Goal: Task Accomplishment & Management: Use online tool/utility

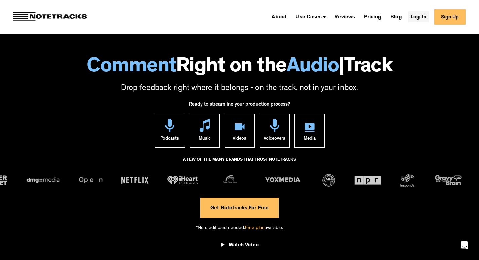
click at [419, 15] on link "Log In" at bounding box center [418, 16] width 21 height 11
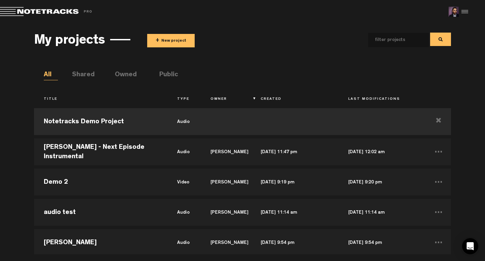
click at [388, 45] on input "text" at bounding box center [393, 40] width 50 height 14
type input "pip"
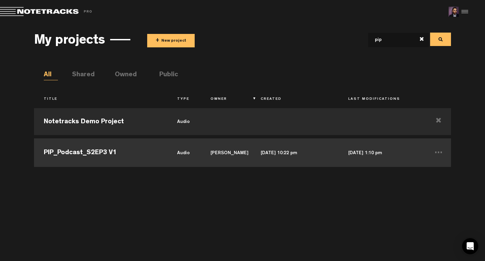
click at [275, 149] on td "[DATE] 10:22 pm" at bounding box center [294, 152] width 87 height 30
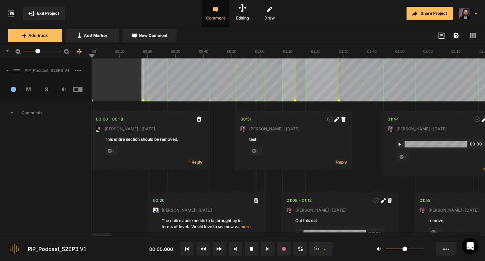
drag, startPoint x: 59, startPoint y: 51, endPoint x: 38, endPoint y: 52, distance: 21.2
click at [38, 52] on div at bounding box center [37, 51] width 5 height 5
click at [42, 14] on span "Exit Project" at bounding box center [48, 13] width 22 height 6
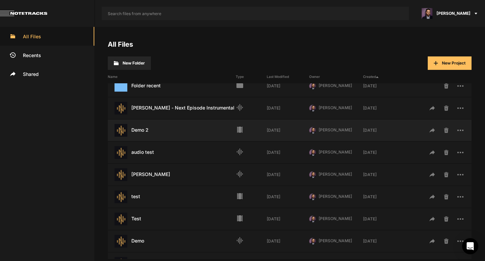
scroll to position [145, 0]
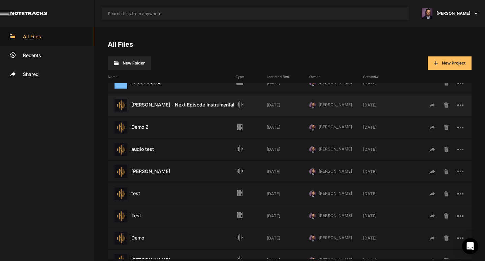
click at [186, 110] on div "Dr Dre - Next Episode Instrumental Last Modified: 7 days ago" at bounding box center [172, 105] width 128 height 13
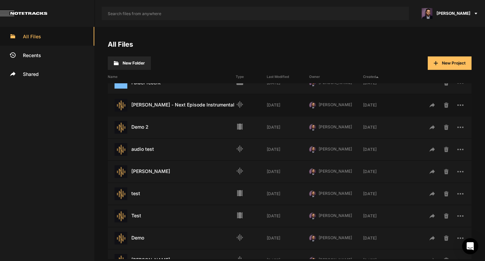
click at [186, 110] on div "Dr Dre - Next Episode Instrumental Last Modified: 7 days ago" at bounding box center [172, 105] width 128 height 13
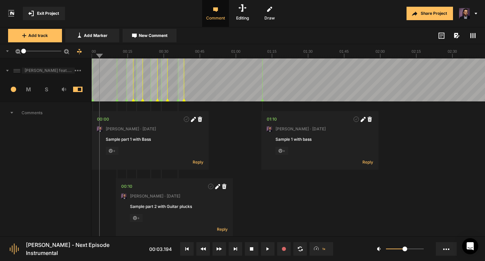
click at [74, 69] on span "Dr. Dre feat. Snoop Dogg - The Next Episode (Instrumental)" at bounding box center [48, 71] width 53 height 6
click at [78, 71] on rect at bounding box center [77, 70] width 1 height 1
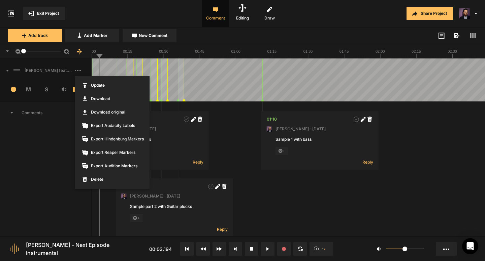
click at [24, 163] on div at bounding box center [242, 130] width 485 height 261
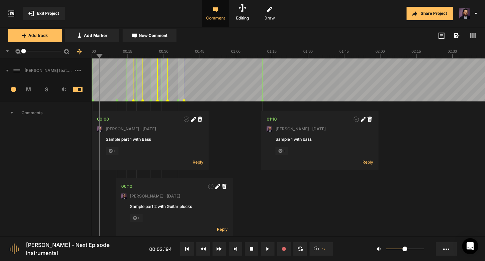
click at [78, 72] on span at bounding box center [83, 70] width 16 height 11
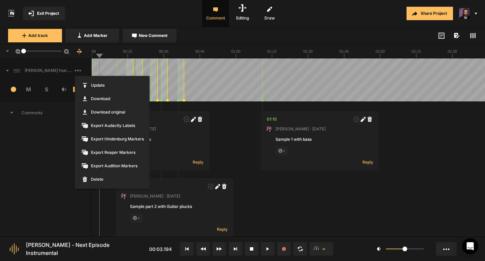
click at [48, 179] on div at bounding box center [242, 130] width 485 height 261
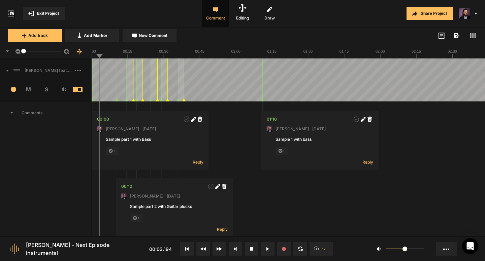
click at [11, 111] on span "Comments" at bounding box center [45, 113] width 91 height 22
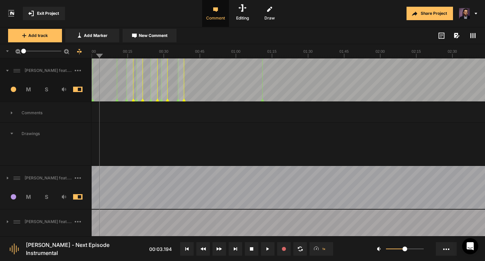
click at [6, 70] on icon at bounding box center [7, 71] width 3 height 2
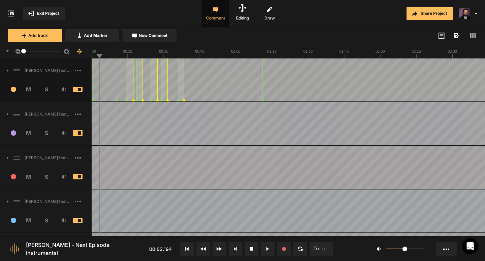
click at [8, 115] on icon at bounding box center [8, 114] width 2 height 3
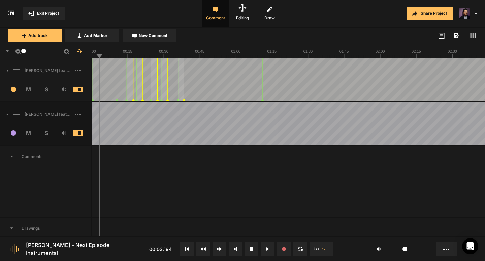
click at [8, 115] on icon at bounding box center [7, 115] width 3 height 2
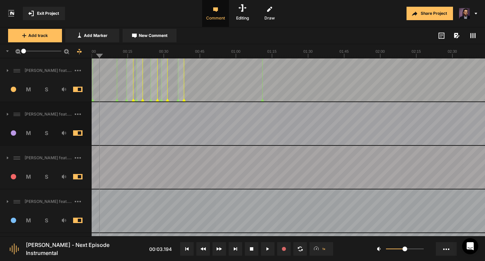
click at [8, 158] on icon at bounding box center [8, 157] width 2 height 3
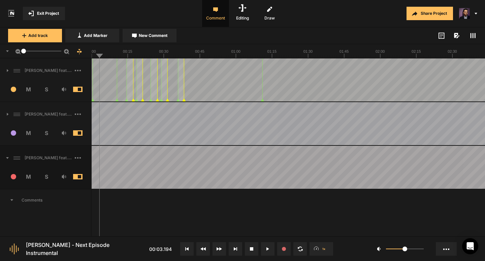
click at [8, 158] on icon at bounding box center [7, 158] width 3 height 2
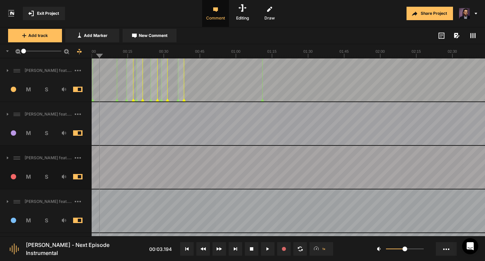
click at [8, 202] on icon at bounding box center [8, 201] width 2 height 3
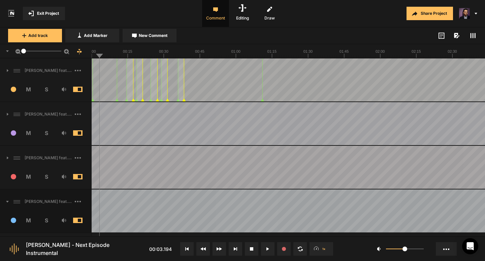
click at [8, 202] on icon at bounding box center [7, 202] width 3 height 2
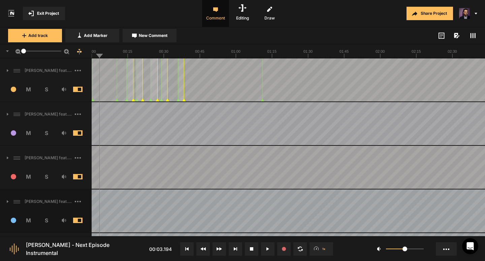
click at [443, 36] on icon at bounding box center [441, 36] width 6 height 6
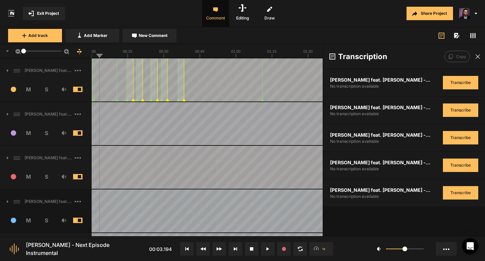
click at [443, 36] on icon at bounding box center [441, 36] width 6 height 6
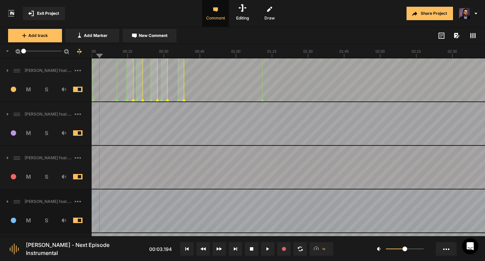
click at [443, 36] on icon at bounding box center [441, 36] width 6 height 6
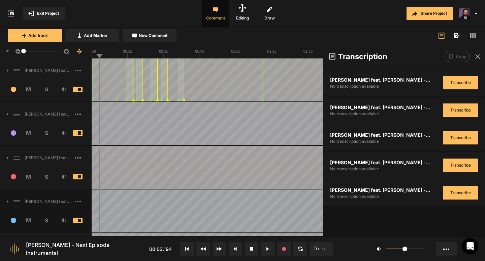
click at [443, 36] on icon at bounding box center [441, 36] width 6 height 6
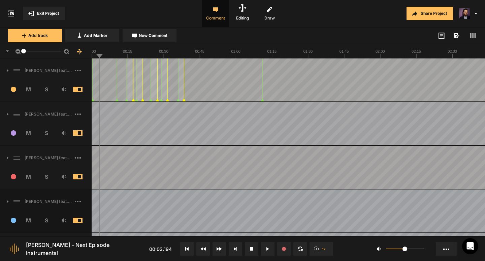
click at [454, 36] on icon at bounding box center [456, 35] width 4 height 5
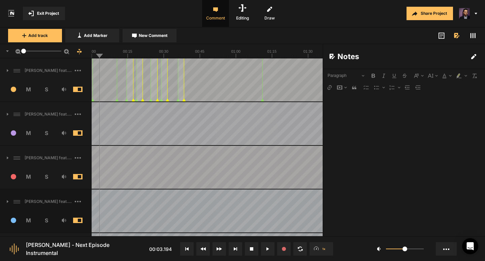
click at [442, 37] on icon at bounding box center [441, 36] width 6 height 6
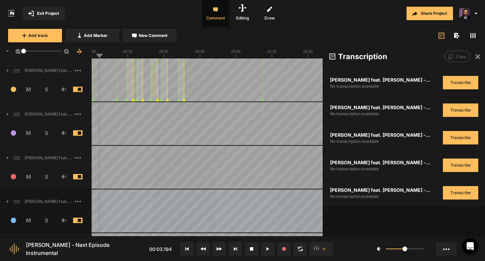
click at [477, 58] on icon at bounding box center [477, 56] width 5 height 5
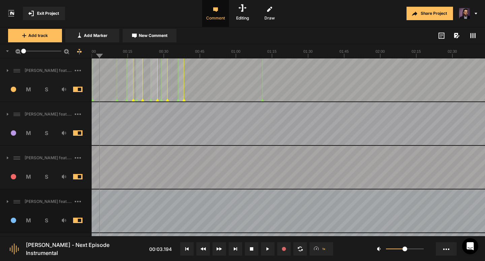
click at [438, 12] on button "Share Project" at bounding box center [429, 13] width 46 height 13
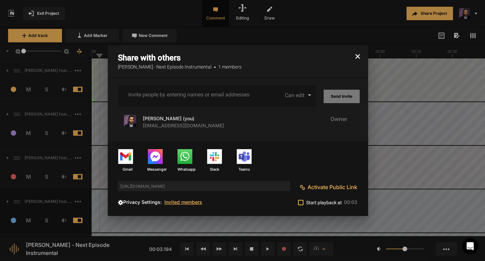
click at [356, 55] on icon "button" at bounding box center [357, 56] width 5 height 5
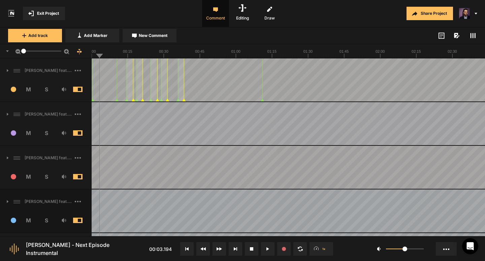
click at [473, 36] on icon at bounding box center [472, 35] width 5 height 5
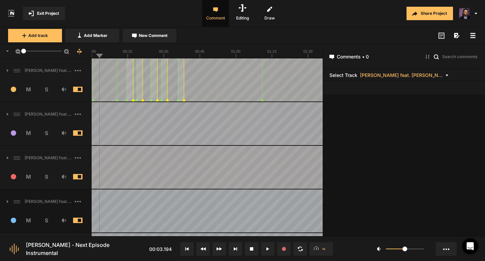
click at [476, 35] on span at bounding box center [472, 36] width 8 height 8
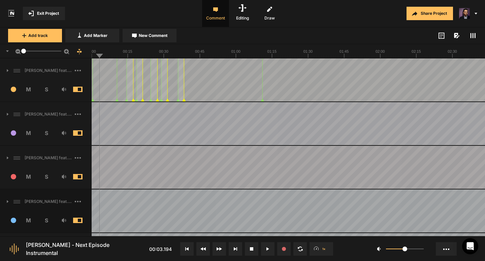
click at [456, 35] on icon at bounding box center [456, 35] width 4 height 5
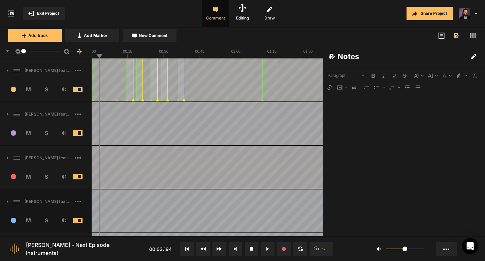
click at [368, 125] on div at bounding box center [404, 164] width 162 height 143
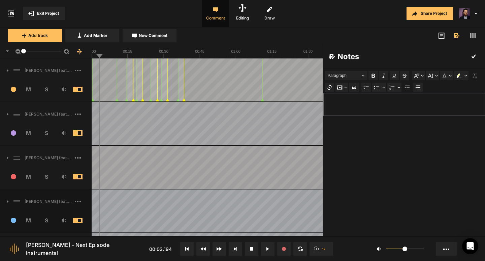
click at [441, 34] on icon at bounding box center [440, 34] width 3 height 0
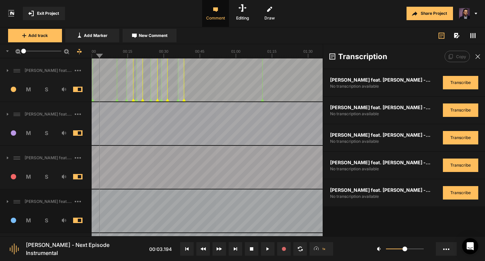
click at [442, 37] on icon at bounding box center [441, 36] width 6 height 6
